Goal: Task Accomplishment & Management: Manage account settings

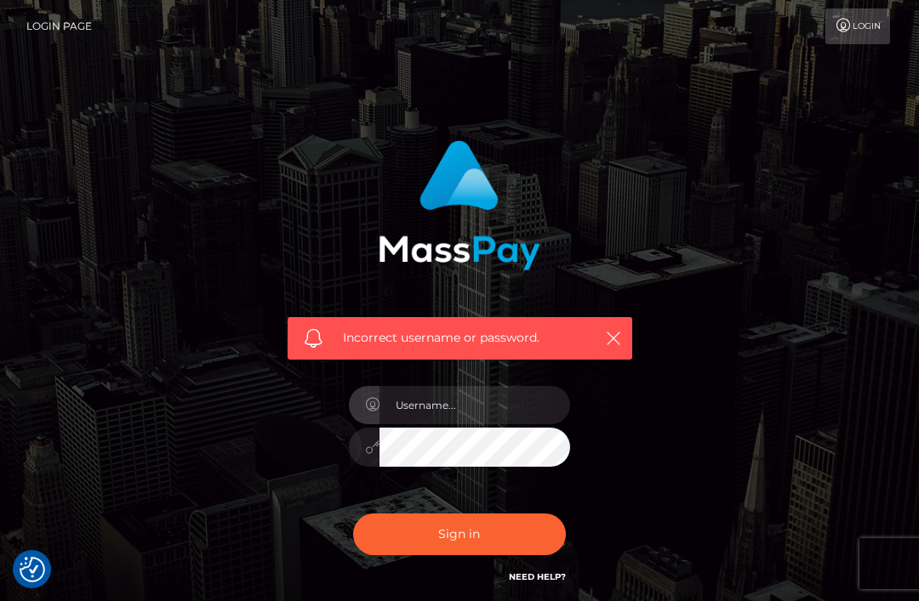
scroll to position [141, 0]
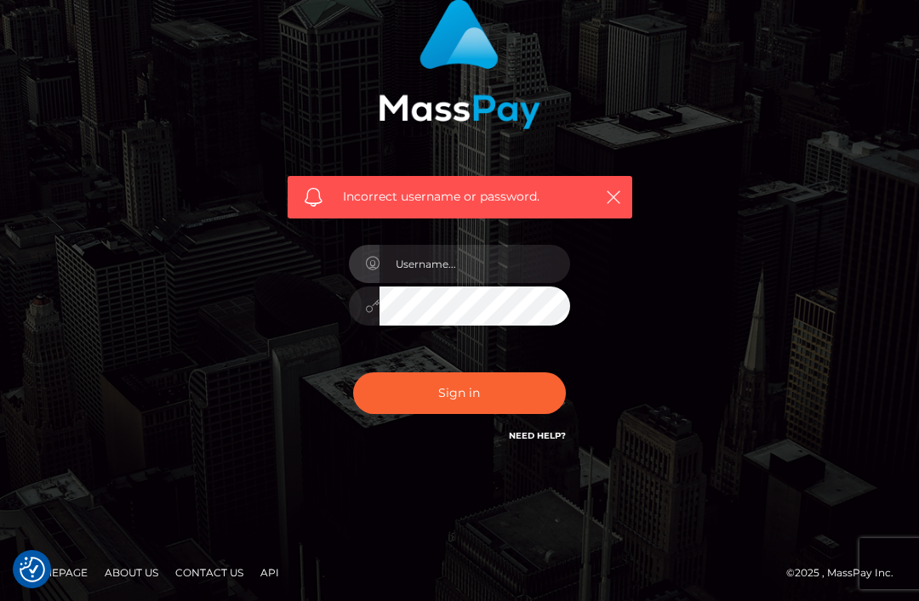
click at [513, 271] on input "text" at bounding box center [474, 264] width 191 height 38
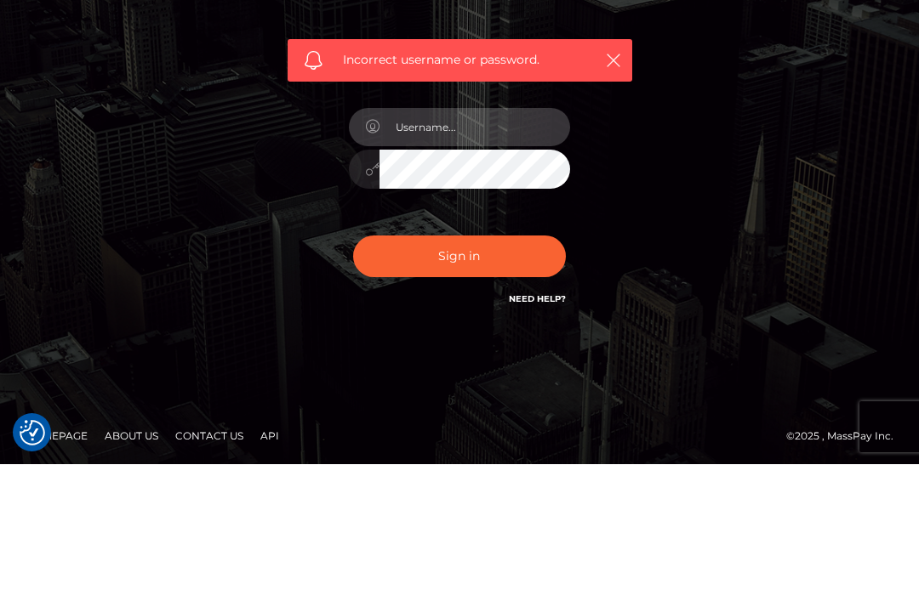
type input "[EMAIL_ADDRESS][DOMAIN_NAME]"
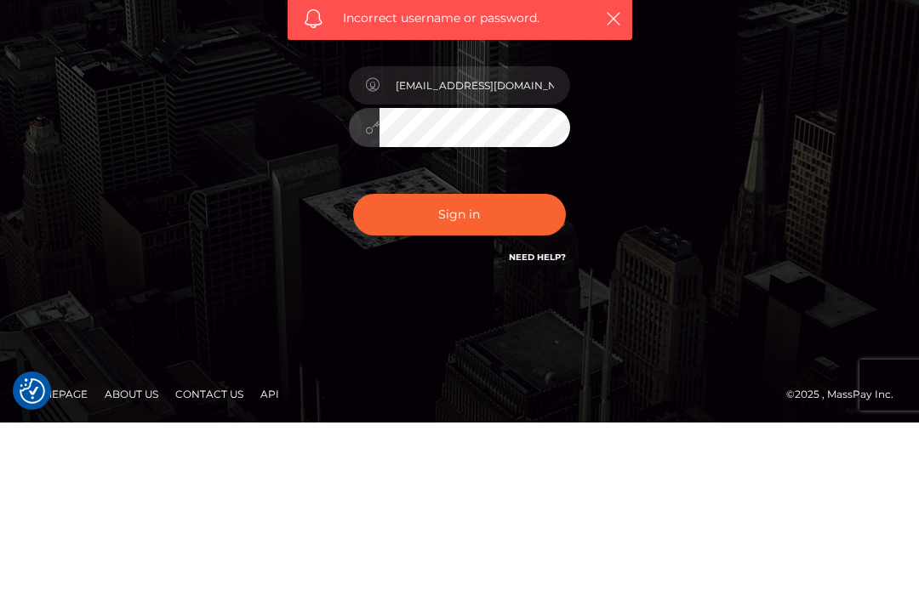
click at [512, 373] on button "Sign in" at bounding box center [459, 394] width 213 height 42
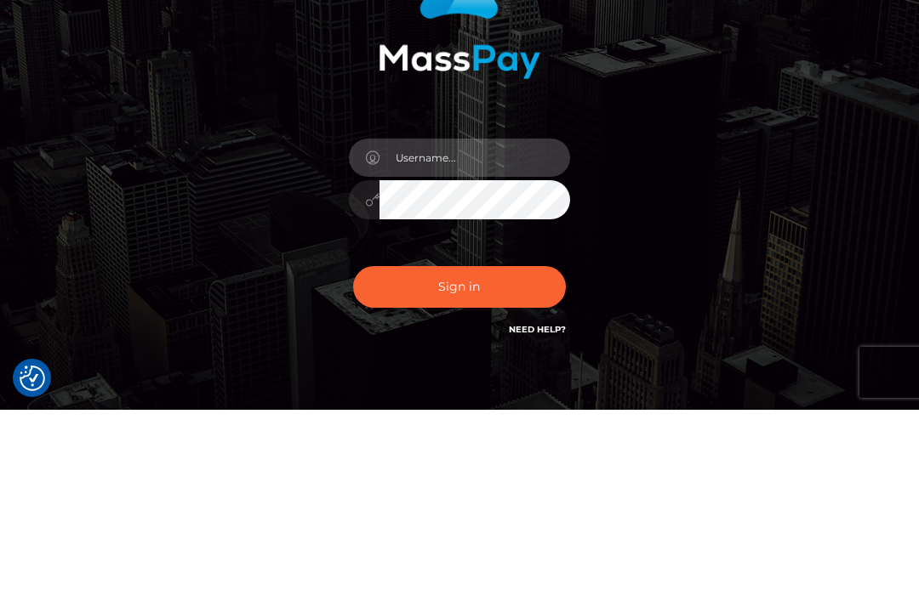
type input "[EMAIL_ADDRESS][DOMAIN_NAME]"
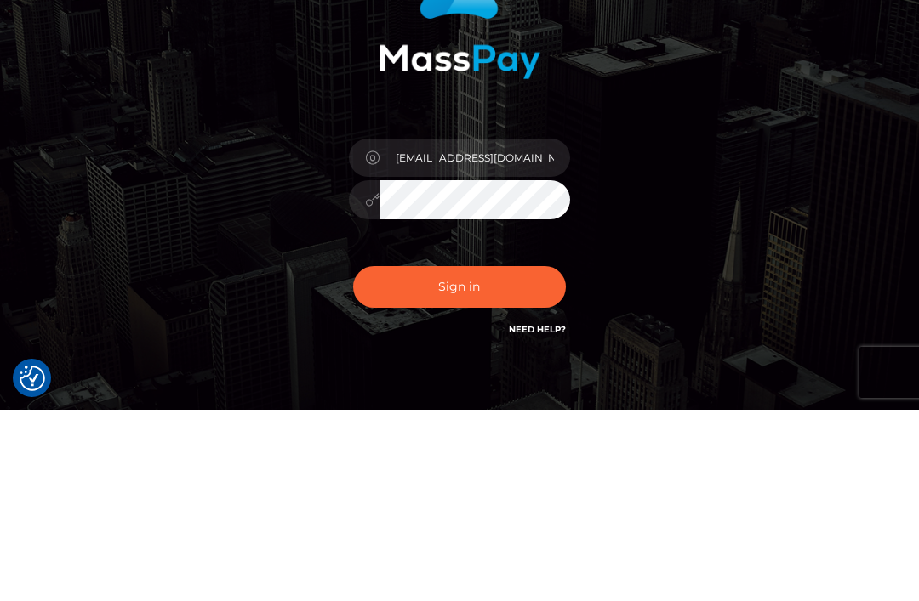
scroll to position [85, 0]
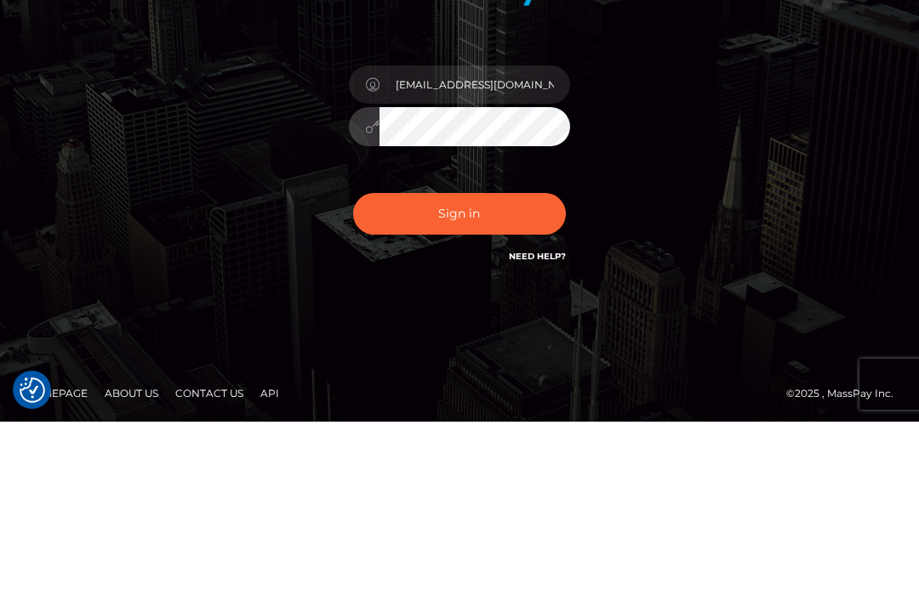
click at [491, 373] on button "Sign in" at bounding box center [459, 394] width 213 height 42
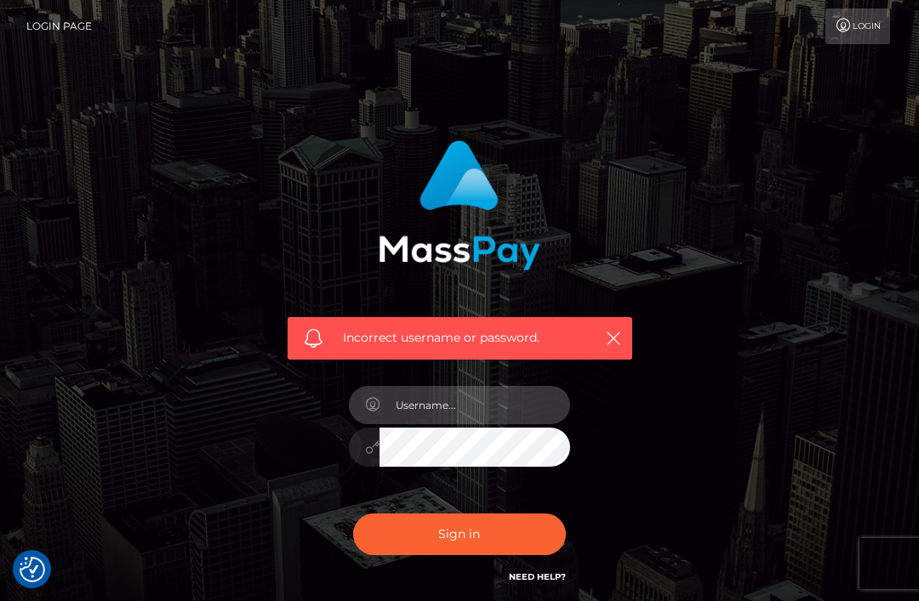
scroll to position [9, 0]
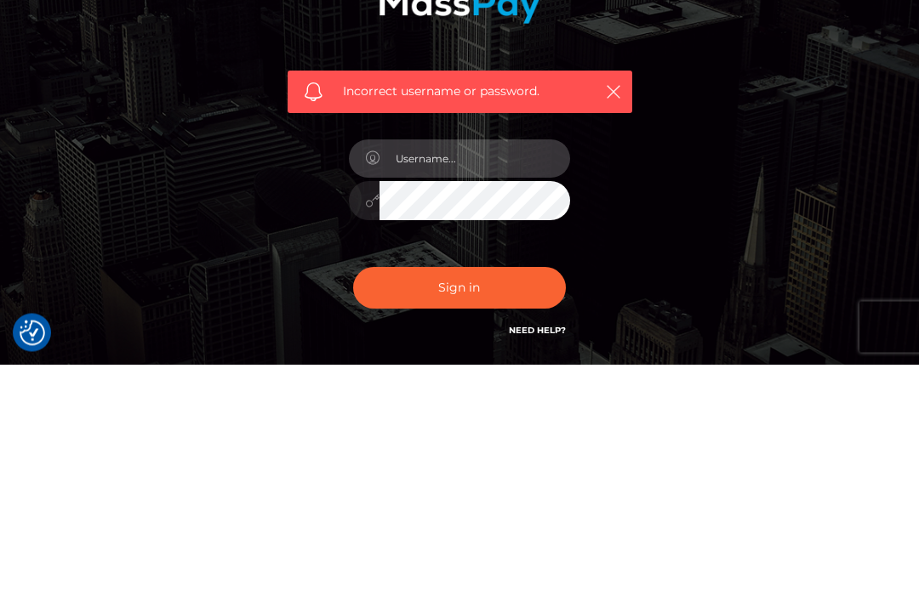
type input "[EMAIL_ADDRESS][DOMAIN_NAME]"
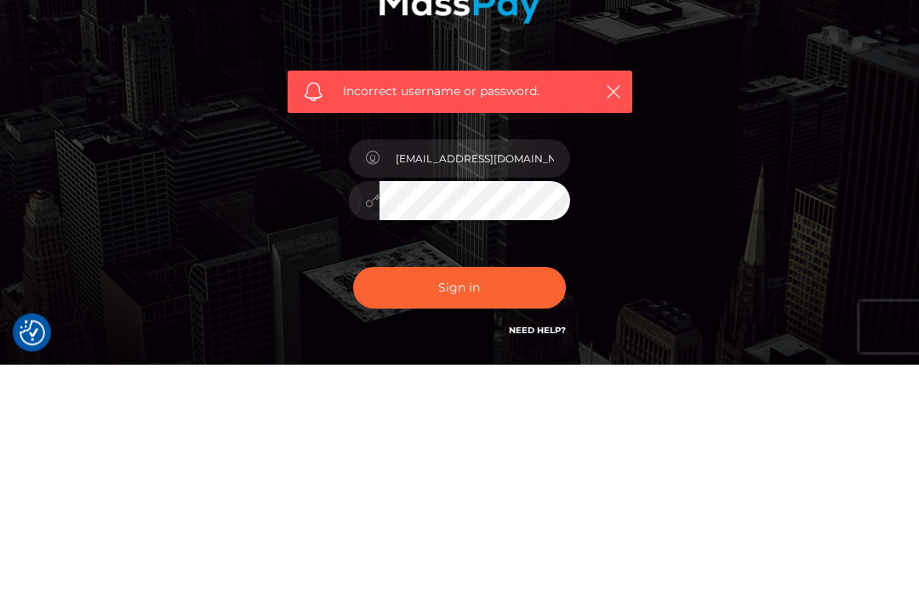
scroll to position [141, 0]
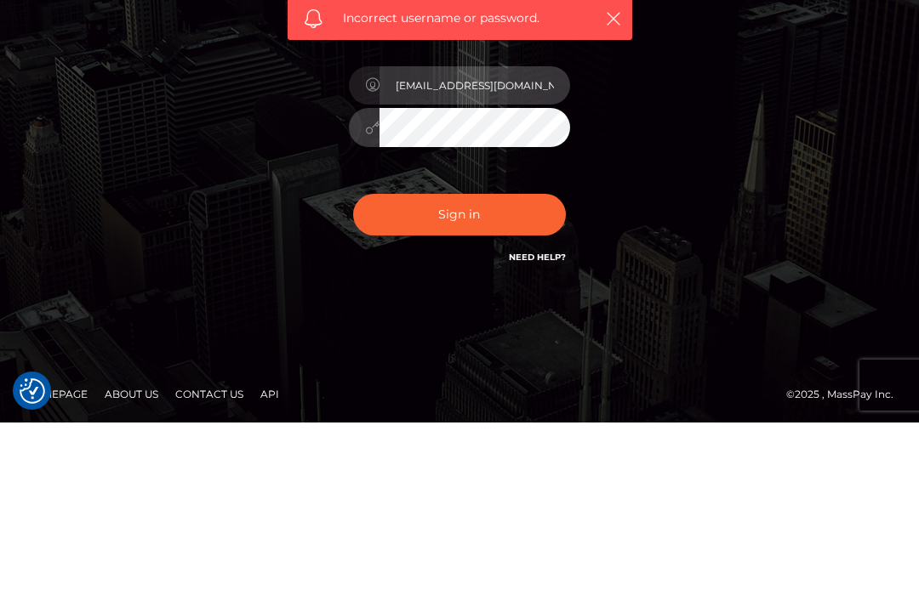
click at [437, 245] on input "[EMAIL_ADDRESS][DOMAIN_NAME]" at bounding box center [474, 264] width 191 height 38
click at [487, 373] on button "Sign in" at bounding box center [459, 394] width 213 height 42
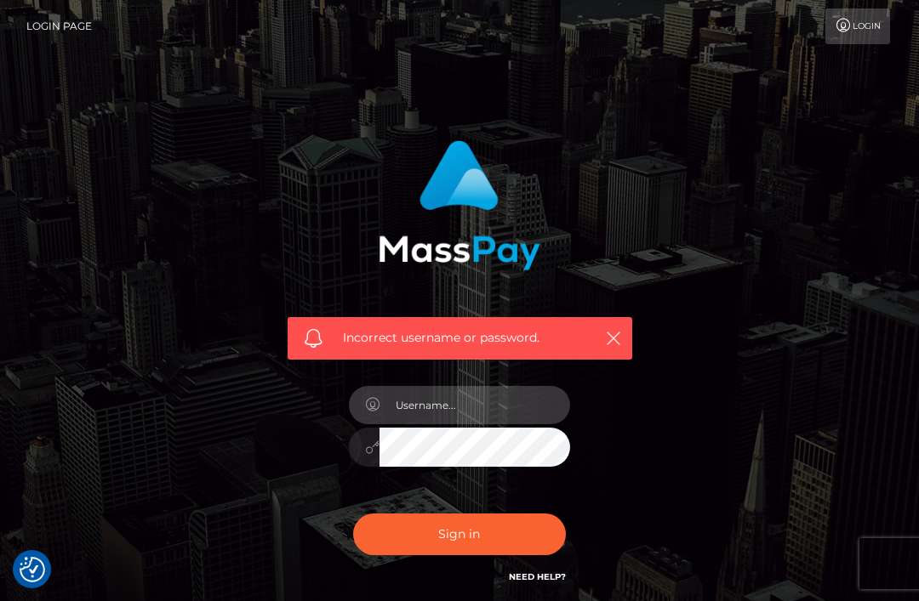
scroll to position [9, 0]
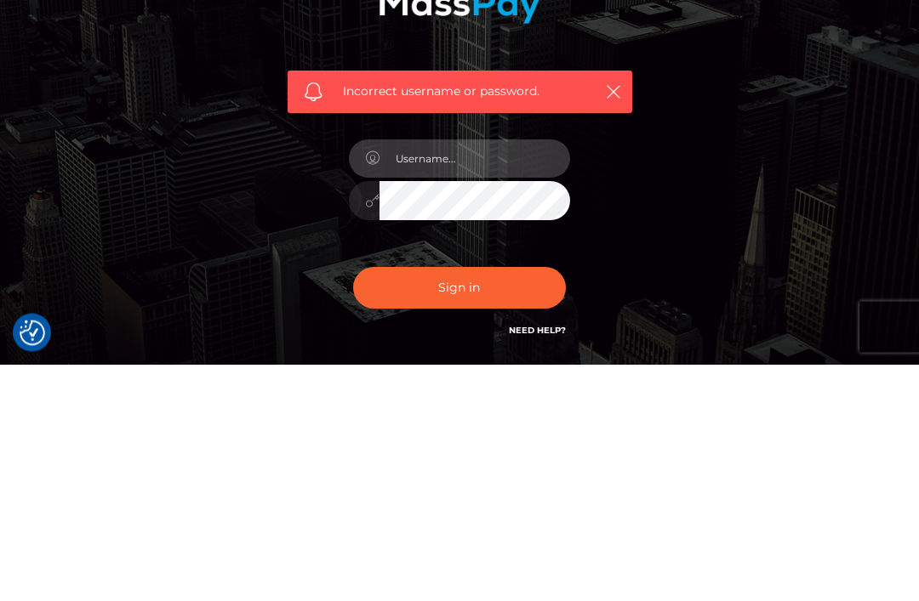
type input "[EMAIL_ADDRESS][DOMAIN_NAME]"
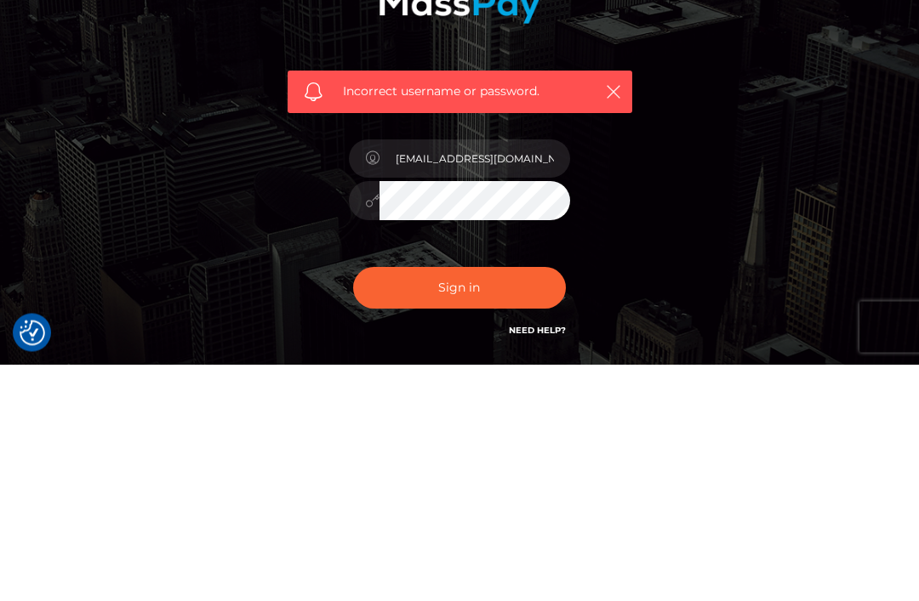
scroll to position [141, 0]
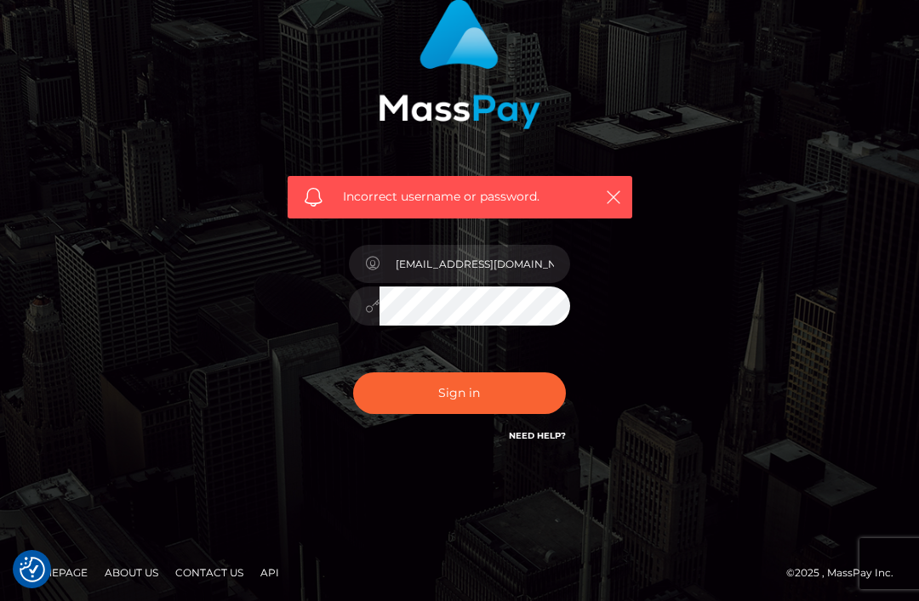
click at [523, 382] on button "Sign in" at bounding box center [459, 394] width 213 height 42
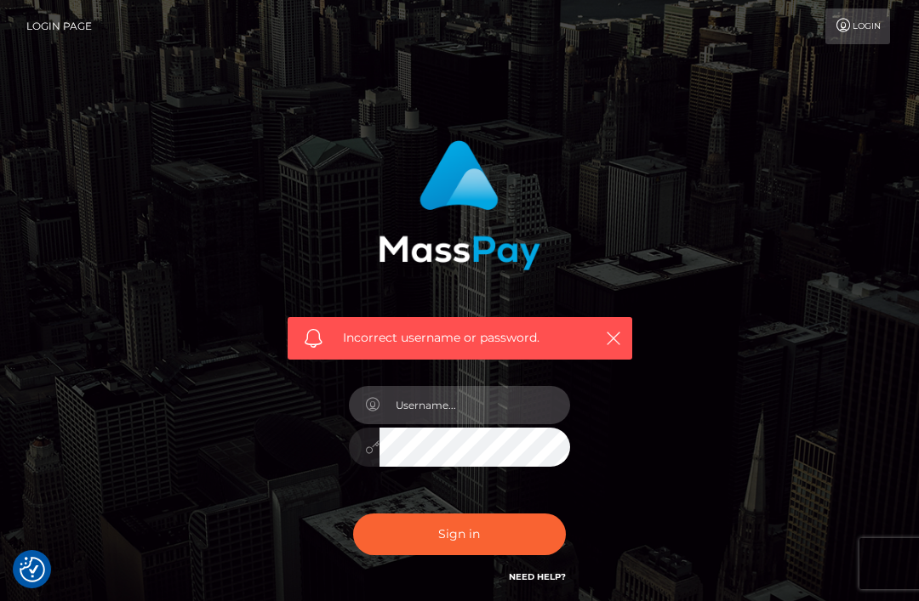
scroll to position [9, 0]
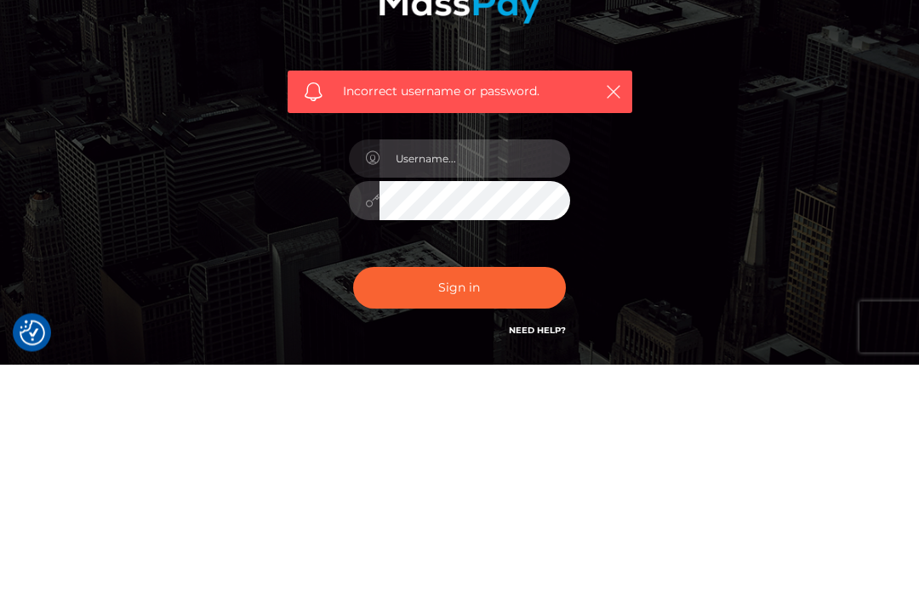
click at [505, 377] on input "text" at bounding box center [474, 396] width 191 height 38
type input "[EMAIL_ADDRESS][DOMAIN_NAME]"
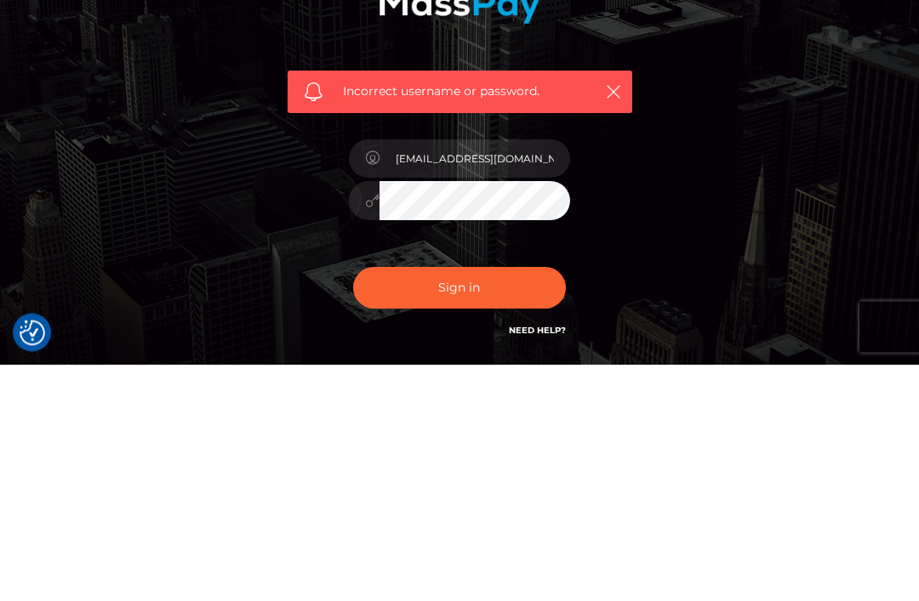
scroll to position [141, 0]
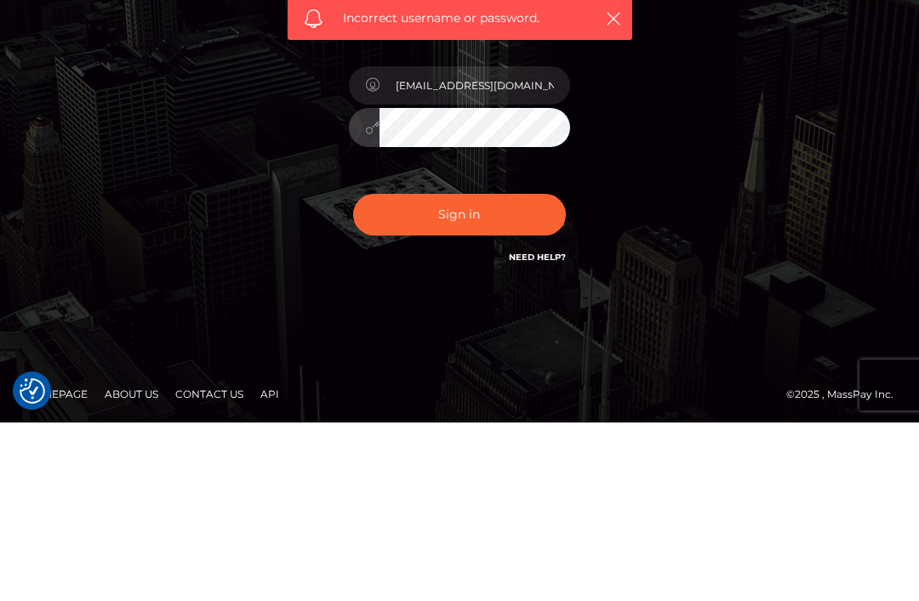
click at [522, 373] on button "Sign in" at bounding box center [459, 394] width 213 height 42
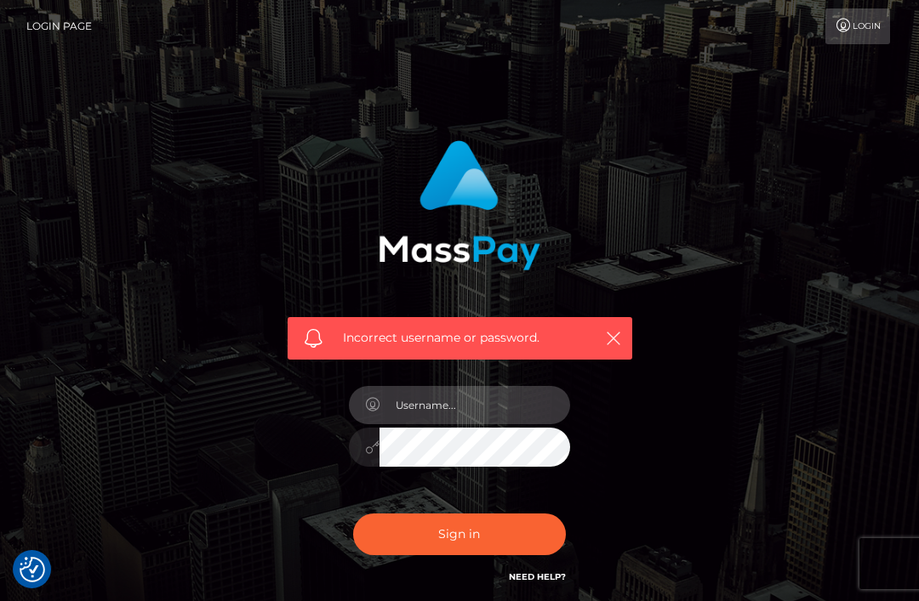
scroll to position [9, 0]
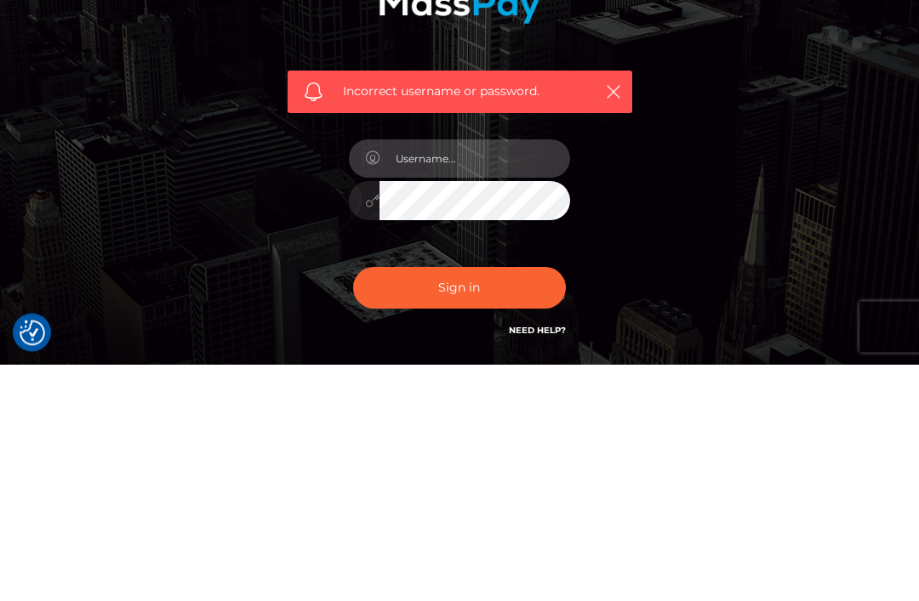
type input "[EMAIL_ADDRESS][DOMAIN_NAME]"
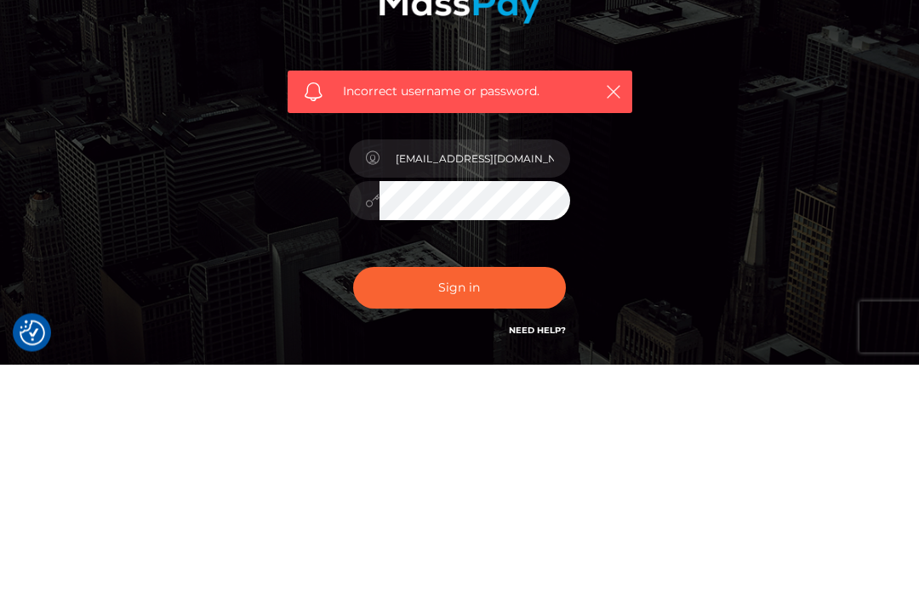
scroll to position [141, 0]
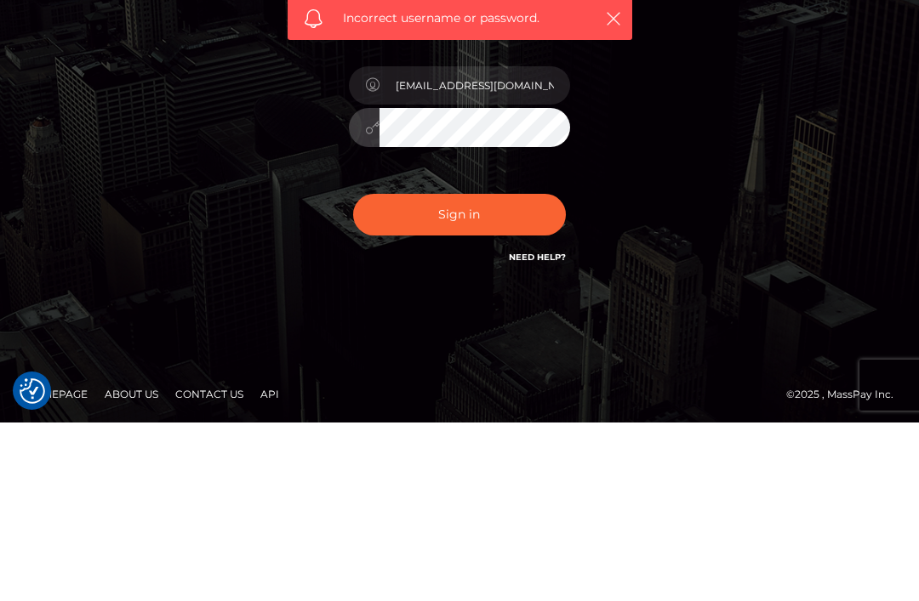
click at [514, 373] on button "Sign in" at bounding box center [459, 394] width 213 height 42
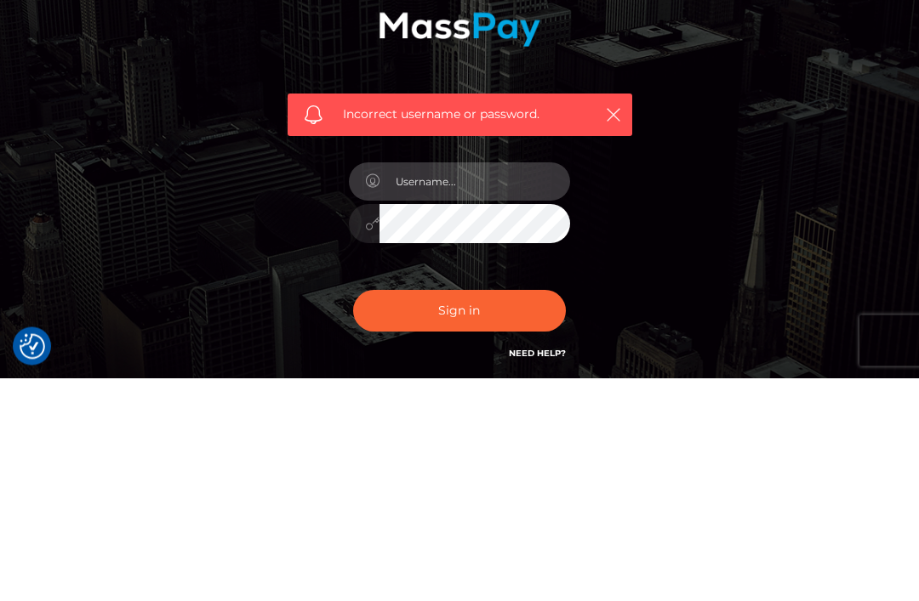
type input "[EMAIL_ADDRESS][DOMAIN_NAME]"
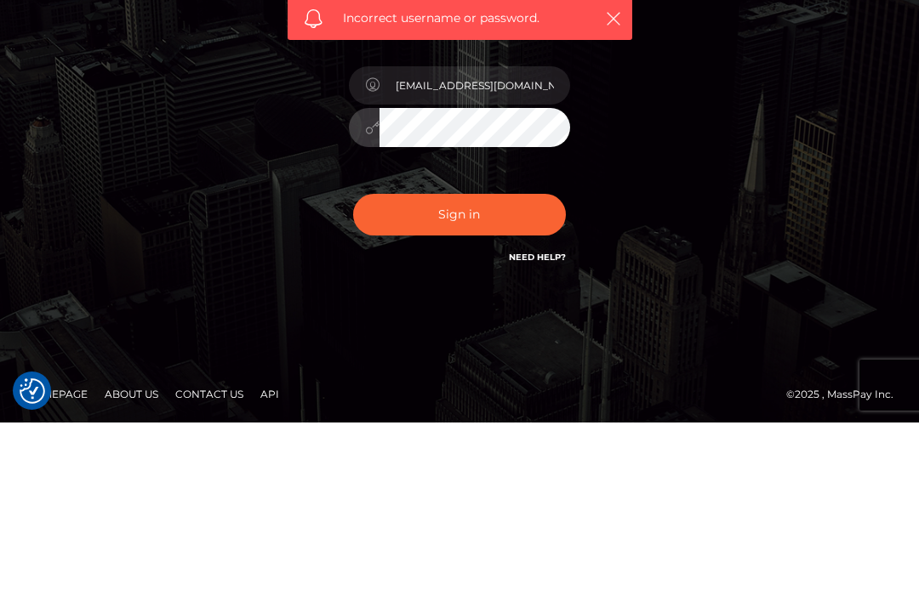
click at [537, 373] on button "Sign in" at bounding box center [459, 394] width 213 height 42
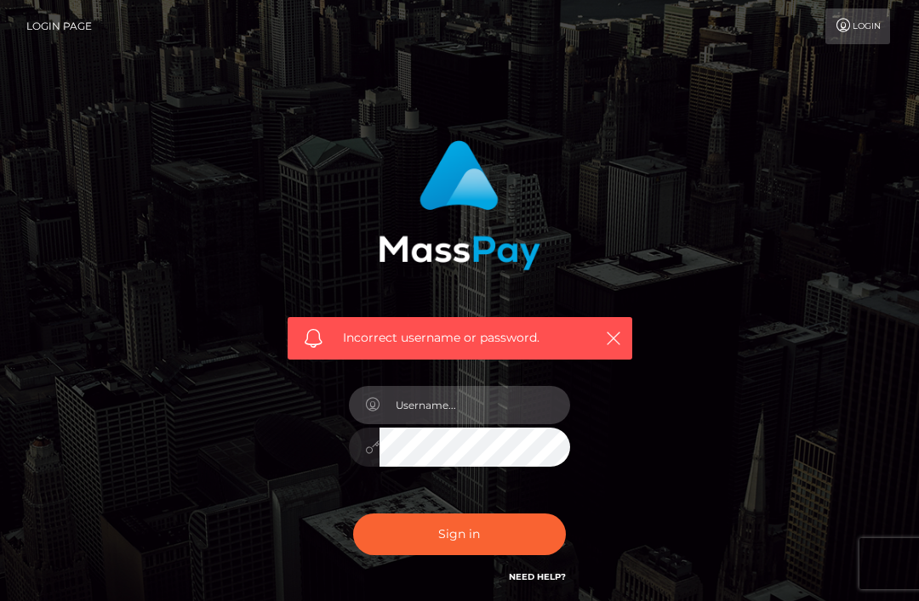
scroll to position [9, 0]
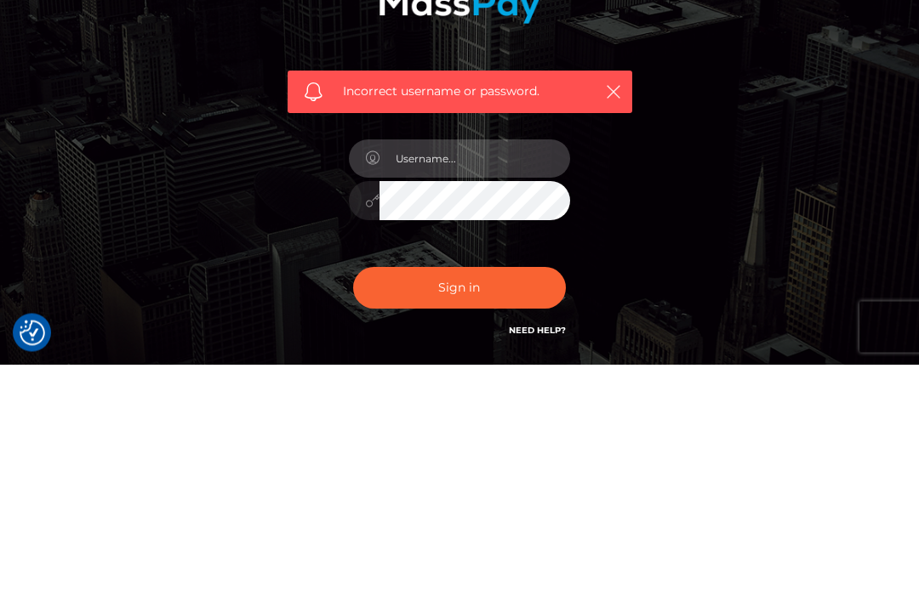
type input "[EMAIL_ADDRESS][DOMAIN_NAME]"
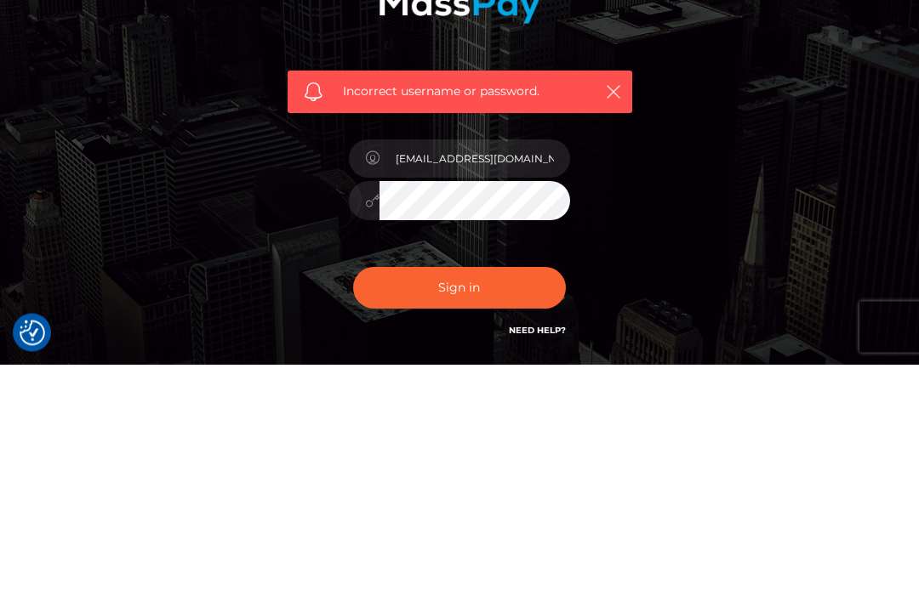
scroll to position [141, 0]
